Goal: Navigation & Orientation: Find specific page/section

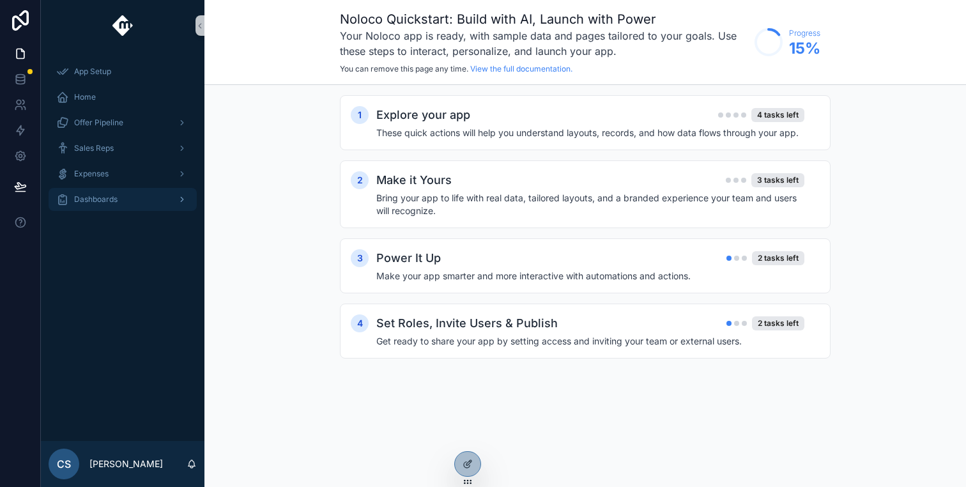
click at [139, 202] on div "Dashboards" at bounding box center [122, 199] width 133 height 20
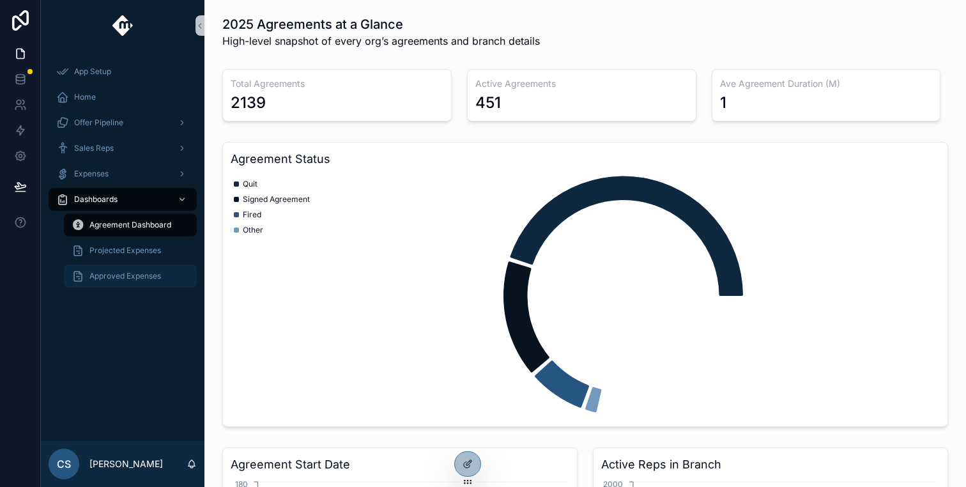
click at [133, 266] on div "Approved Expenses" at bounding box center [131, 276] width 118 height 20
